Goal: Task Accomplishment & Management: Manage account settings

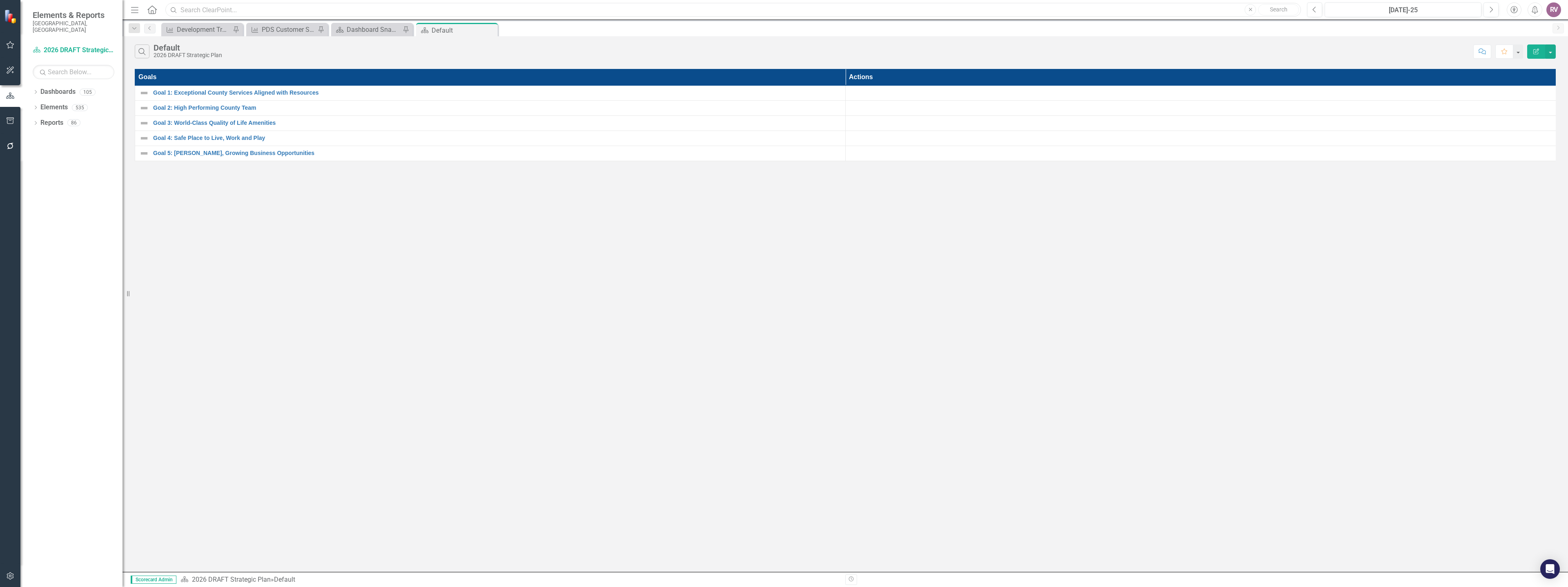
click at [341, 7] on input "text" at bounding box center [733, 10] width 1136 height 14
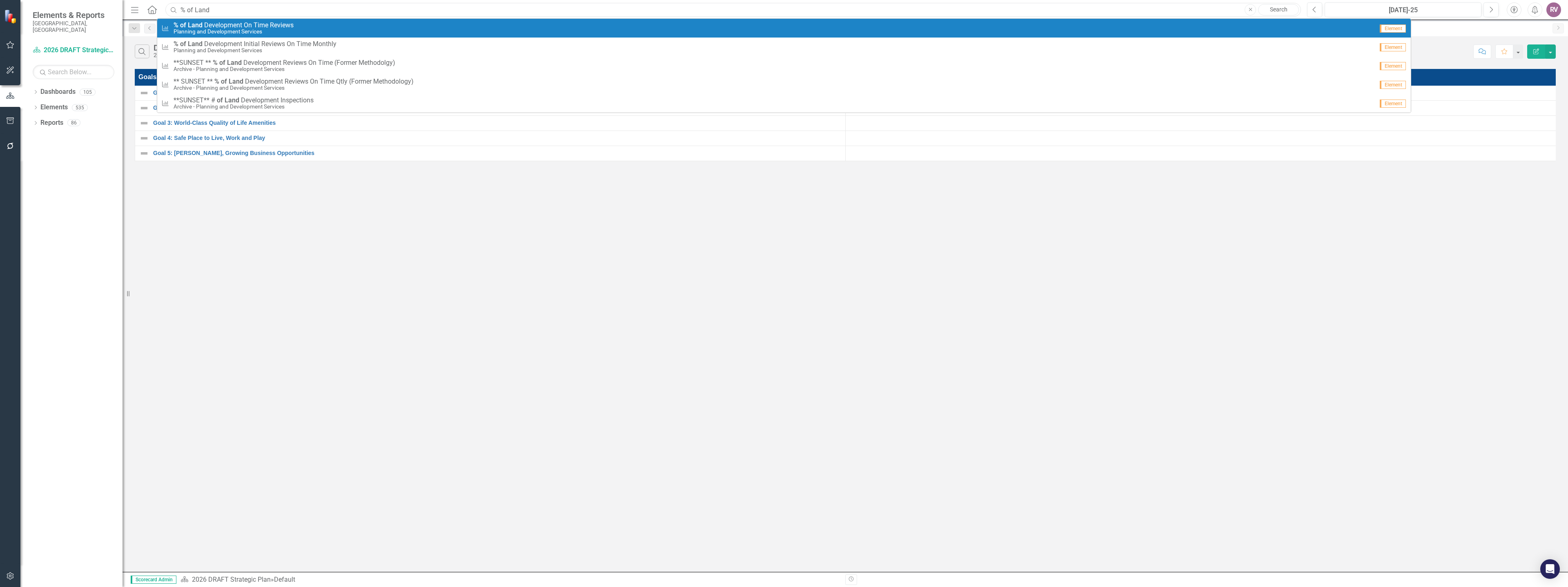
type input "% of Land"
click at [280, 25] on span "% of Land D e v e l o p m e n t O n T i m e R e v i e w s" at bounding box center [233, 26] width 120 height 7
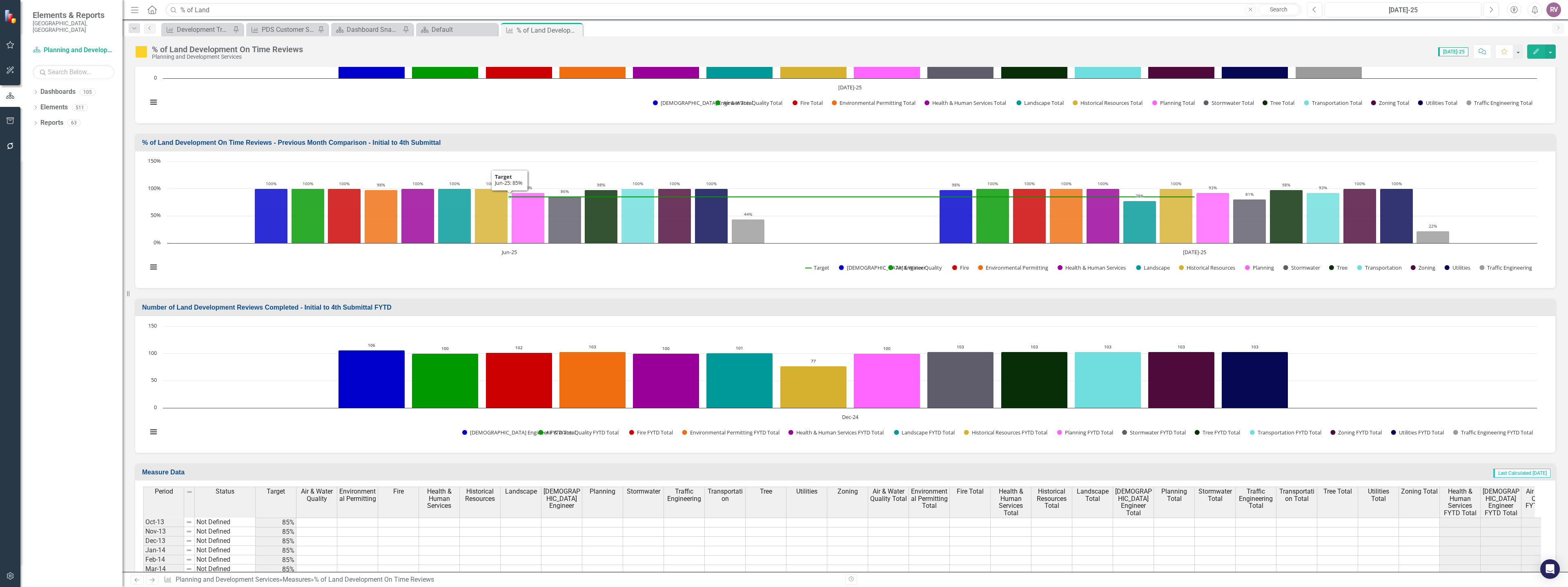
scroll to position [473, 0]
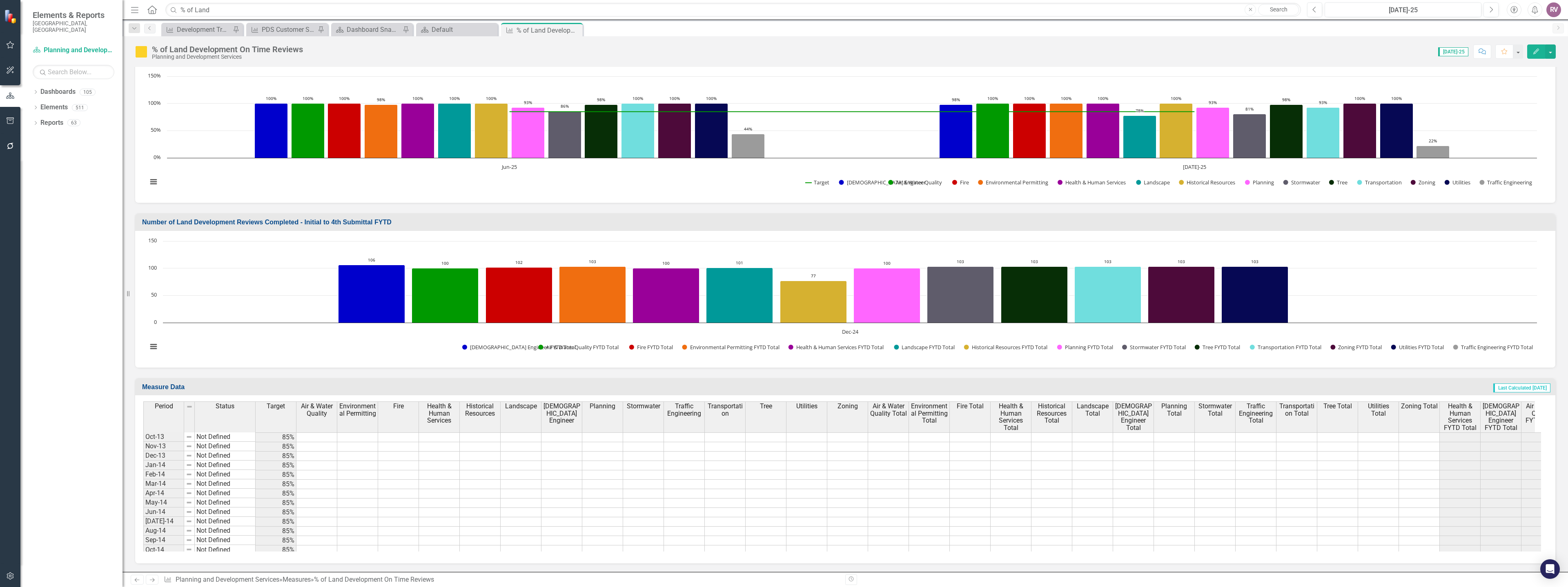
click at [725, 412] on span "Transportation" at bounding box center [725, 409] width 37 height 14
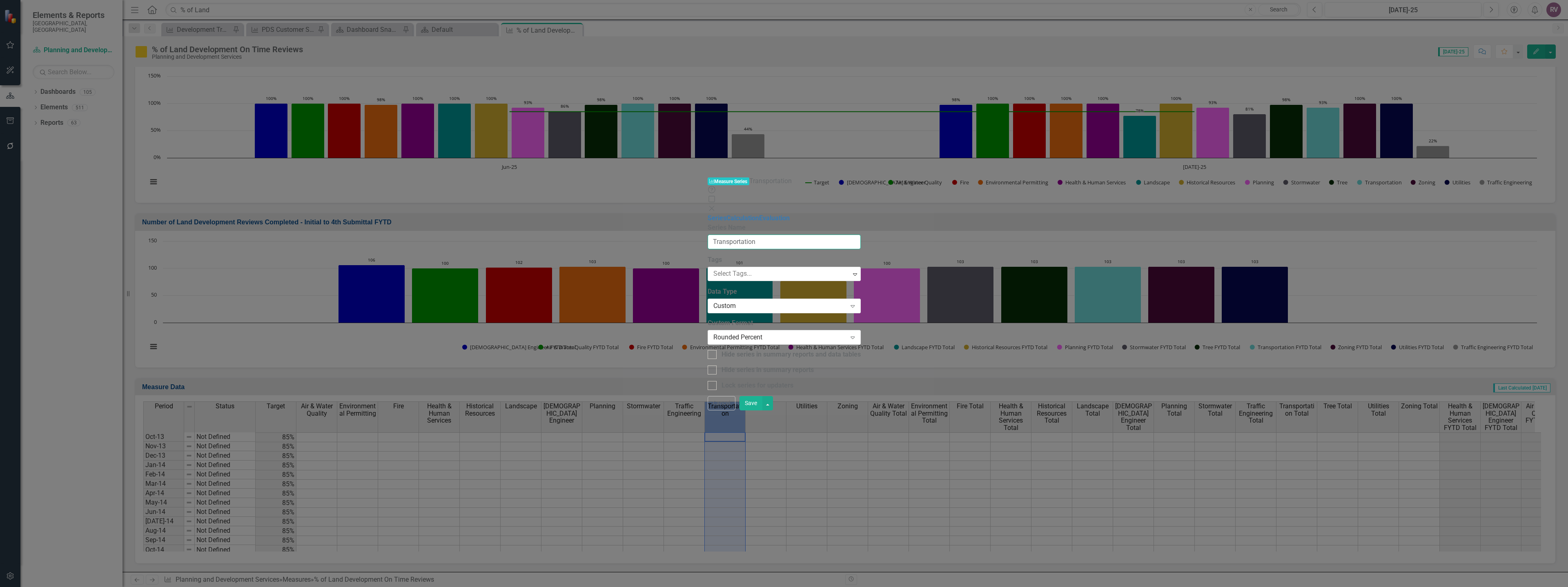
click at [708, 235] on input "Transportation" at bounding box center [785, 242] width 153 height 15
type input "Transportation Planning"
click at [762, 411] on button "Save" at bounding box center [751, 403] width 23 height 14
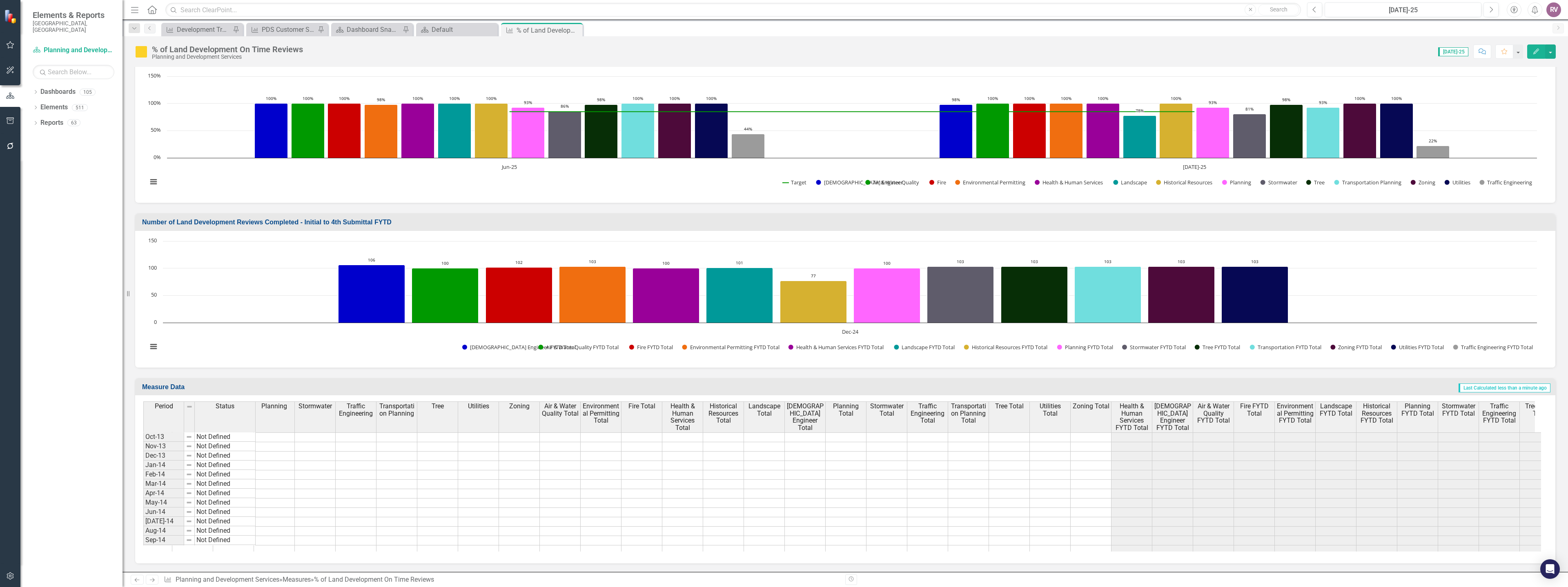
scroll to position [0, 349]
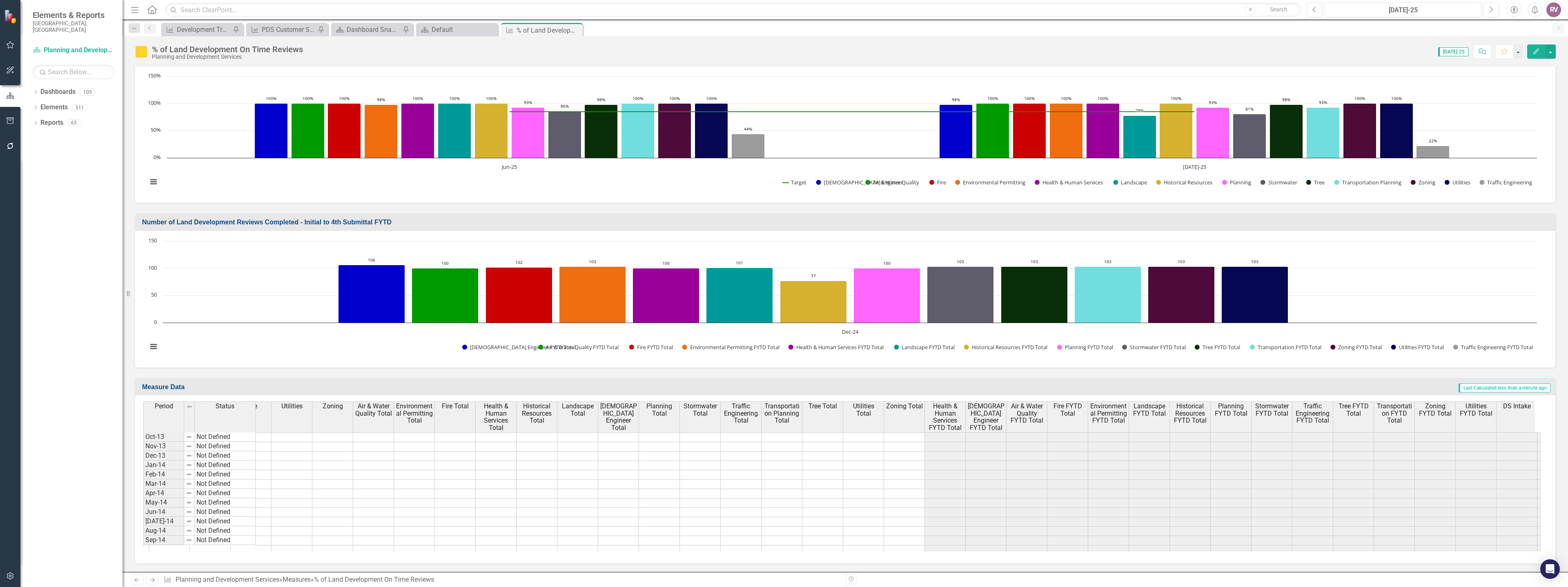
click at [1398, 412] on tr "Target Air & Water Quality Environmental Permitting Fire Health & Human Service…" at bounding box center [659, 417] width 1838 height 30
click at [1398, 412] on span "Transportation FYTD Total" at bounding box center [1394, 414] width 37 height 22
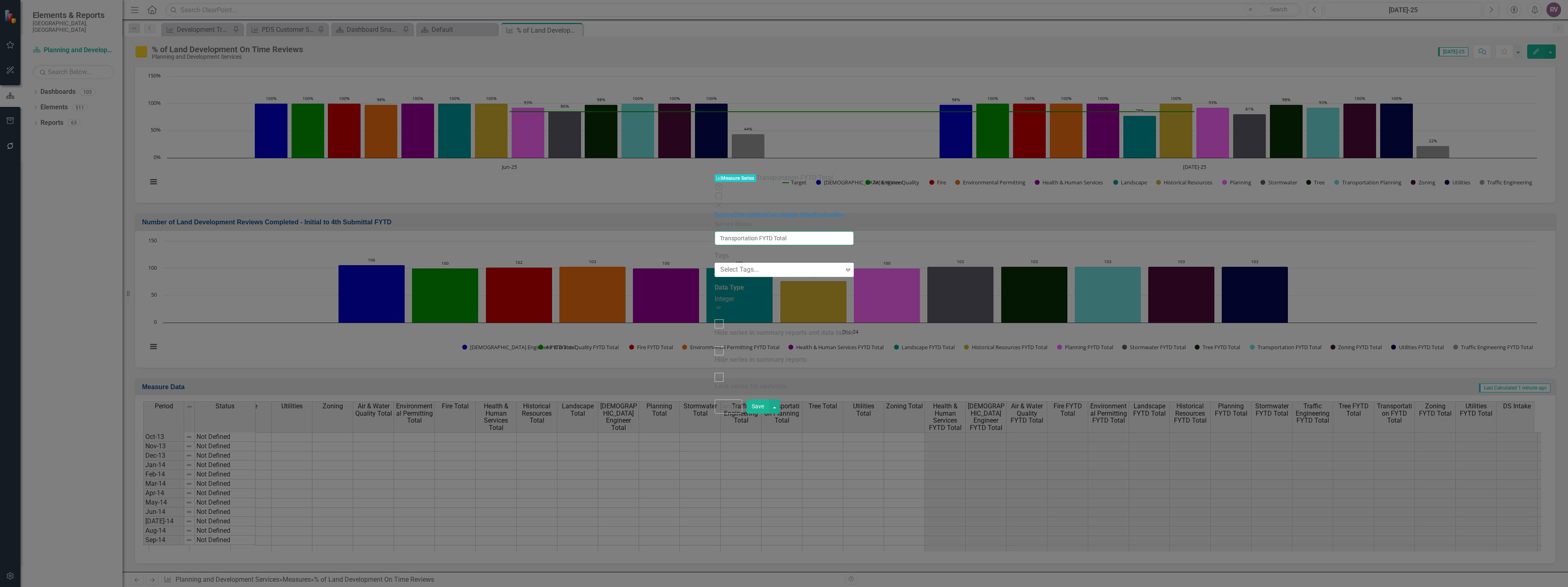
click at [715, 231] on input "Transportation FYTD Total" at bounding box center [784, 238] width 139 height 14
type input "Transportation Planning FYTD Total"
click at [766, 414] on button "Save" at bounding box center [754, 406] width 23 height 14
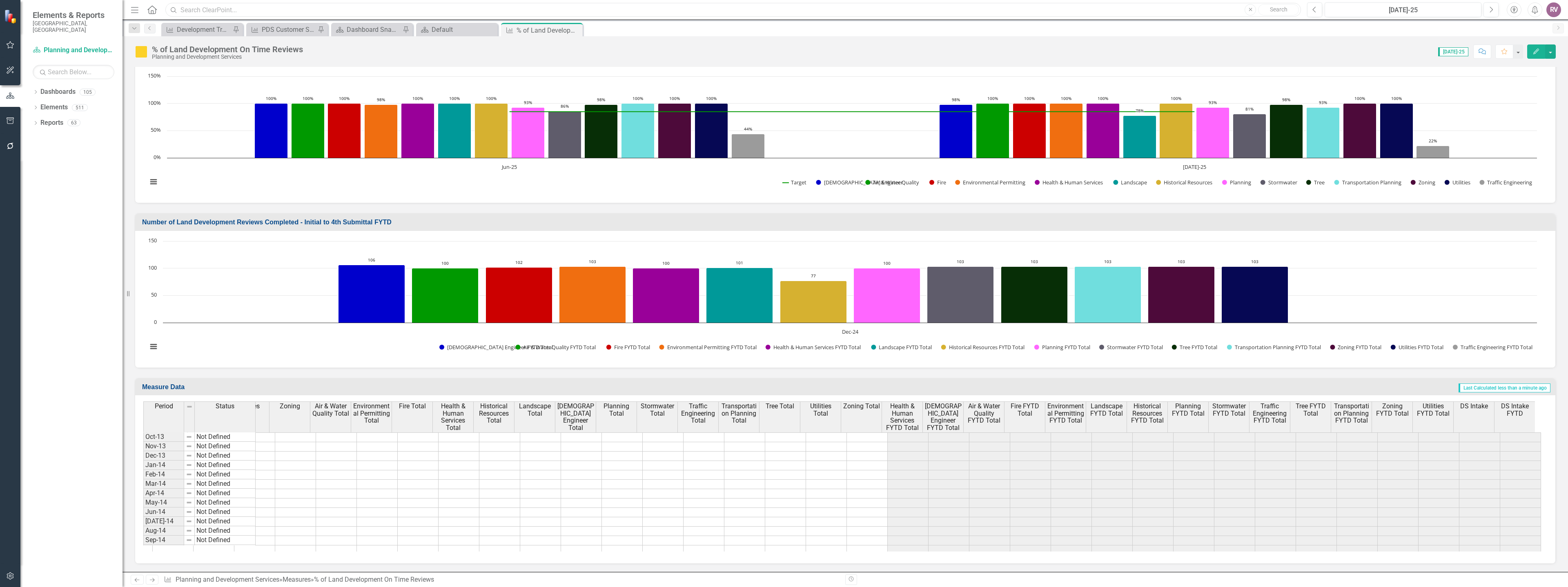
click at [225, 12] on input "text" at bounding box center [733, 10] width 1136 height 14
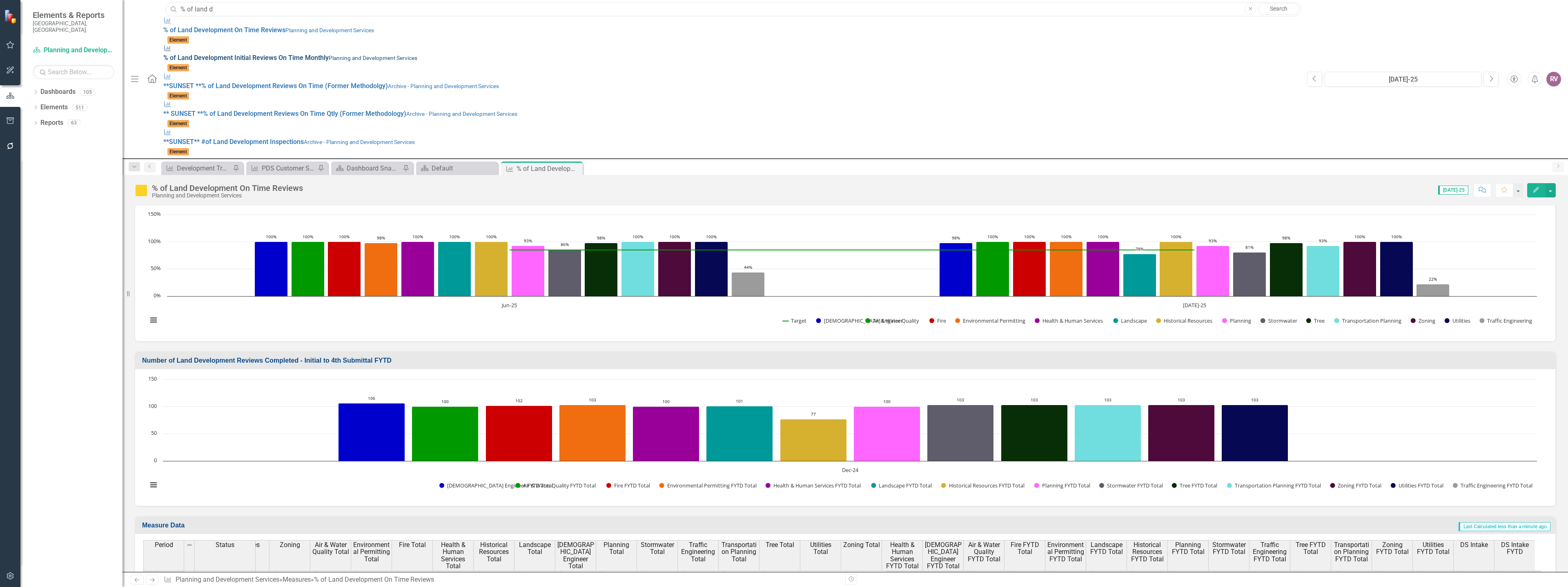
type input "% of land d"
click at [254, 54] on span "% of Land D evelopment Initial Reviews On Time Monthly" at bounding box center [246, 58] width 166 height 8
